Goal: Information Seeking & Learning: Learn about a topic

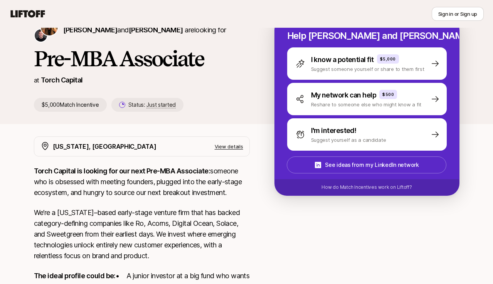
scroll to position [47, 0]
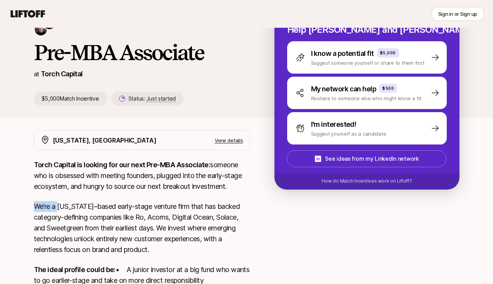
drag, startPoint x: 111, startPoint y: 196, endPoint x: 58, endPoint y: 201, distance: 53.1
click at [58, 201] on div "Torch Capital is looking for our next Pre-MBA Associate: someone who is obsesse…" at bounding box center [142, 270] width 216 height 221
click at [58, 201] on p "We’re a [US_STATE]–based early-stage venture firm that has backed category-defi…" at bounding box center [142, 228] width 216 height 54
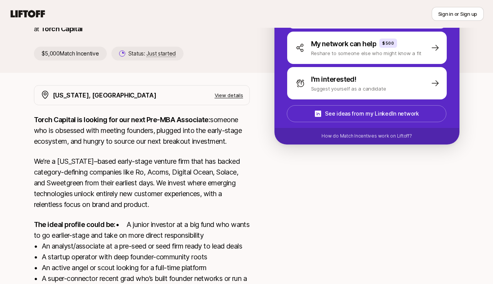
scroll to position [110, 0]
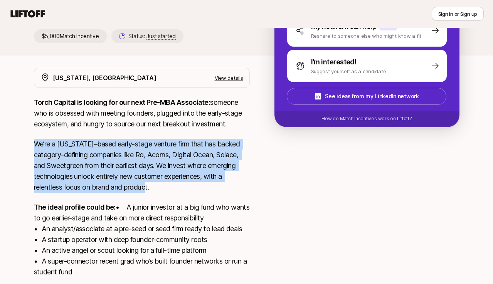
drag, startPoint x: 59, startPoint y: 196, endPoint x: 164, endPoint y: 184, distance: 105.2
click at [164, 184] on div "Torch Capital is looking for our next Pre-MBA Associate: someone who is obsesse…" at bounding box center [142, 207] width 216 height 221
click at [161, 204] on p "The ideal profile could be: • A junior investor at a big fund who wants to go e…" at bounding box center [142, 240] width 216 height 76
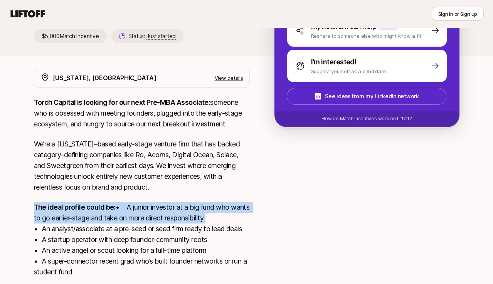
drag, startPoint x: 149, startPoint y: 197, endPoint x: 180, endPoint y: 228, distance: 43.1
click at [180, 228] on div "Torch Capital is looking for our next Pre-MBA Associate: someone who is obsesse…" at bounding box center [142, 207] width 216 height 221
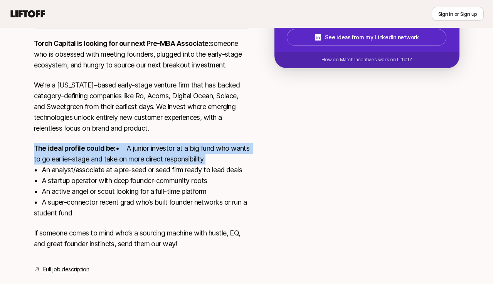
click at [180, 219] on p "The ideal profile could be: • A junior investor at a big fund who wants to go e…" at bounding box center [142, 181] width 216 height 76
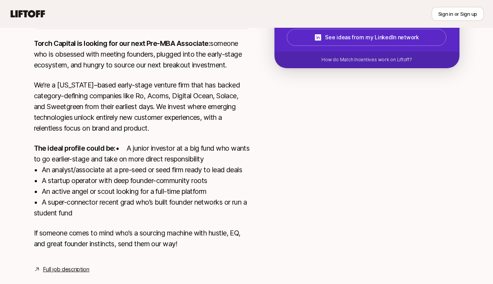
scroll to position [194, 0]
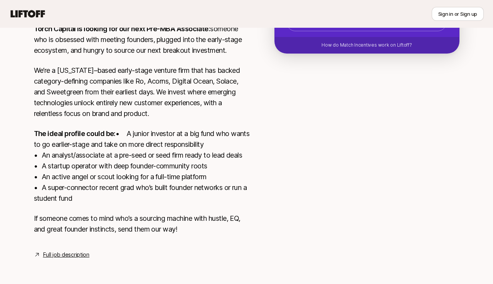
click at [69, 255] on link "Full job description" at bounding box center [66, 254] width 46 height 9
click at [162, 110] on div "Torch Capital is looking for our next Pre-MBA Associate: someone who is obsesse…" at bounding box center [142, 134] width 216 height 221
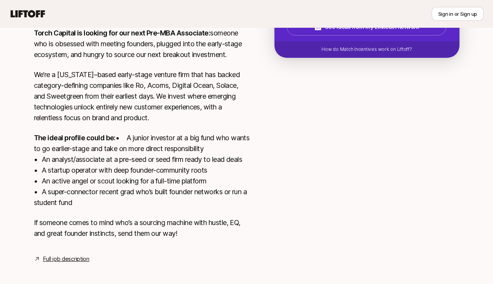
scroll to position [177, 0]
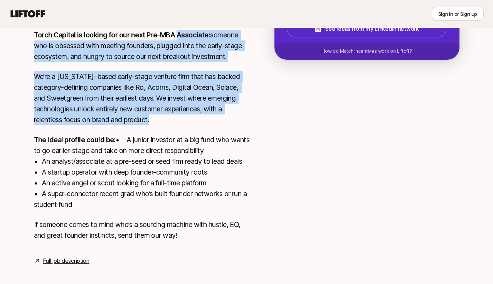
drag, startPoint x: 163, startPoint y: 126, endPoint x: 181, endPoint y: 25, distance: 103.0
click at [180, 26] on div "Sign in or Sign up Sign in or Sign up [PERSON_NAME] and [PERSON_NAME] are looki…" at bounding box center [246, 65] width 493 height 449
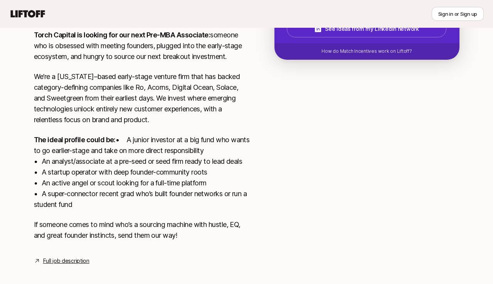
click at [157, 95] on p "We’re a [US_STATE]–based early-stage venture firm that has backed category-defi…" at bounding box center [142, 98] width 216 height 54
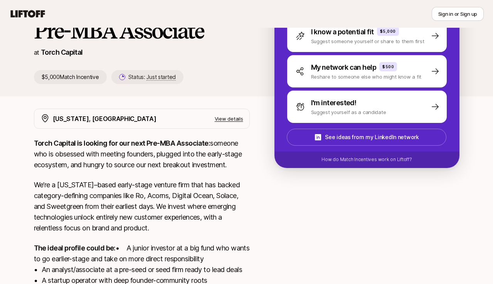
scroll to position [68, 0]
